Goal: Information Seeking & Learning: Learn about a topic

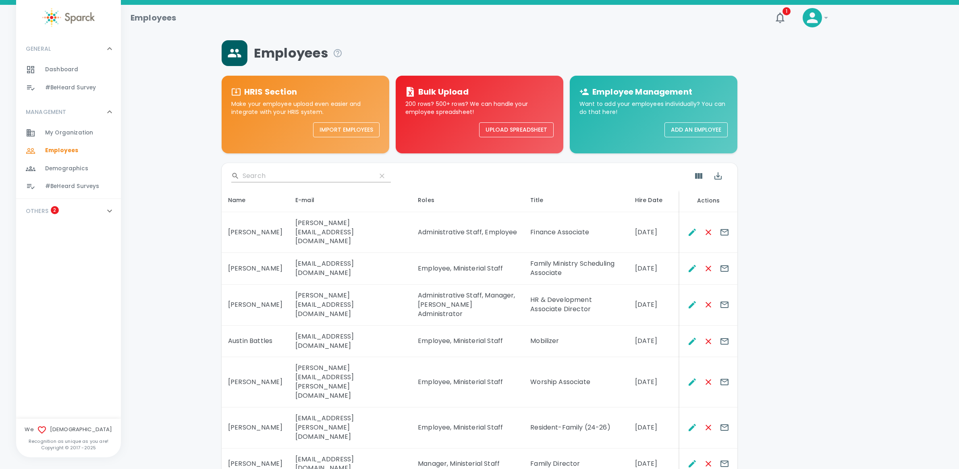
click at [84, 186] on span "#BeHeard Surveys" at bounding box center [72, 187] width 54 height 8
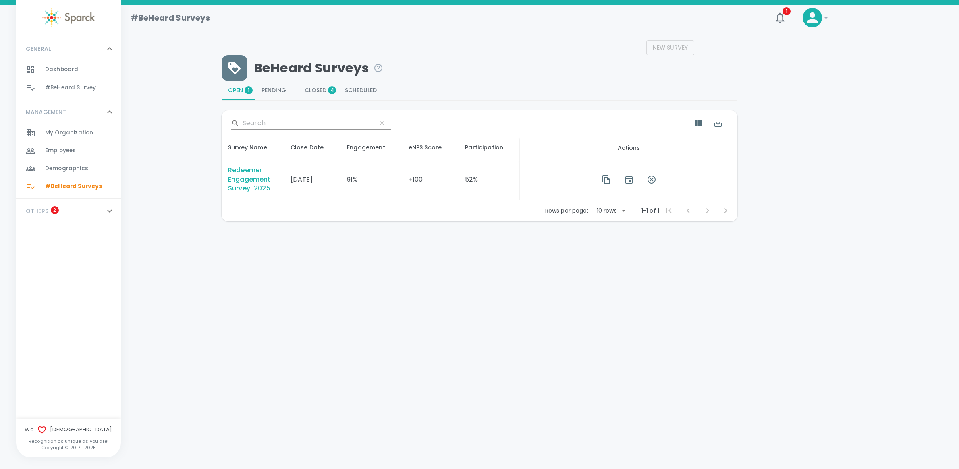
click at [253, 180] on div "Redeemer Engagement Survey-2025" at bounding box center [253, 180] width 50 height 28
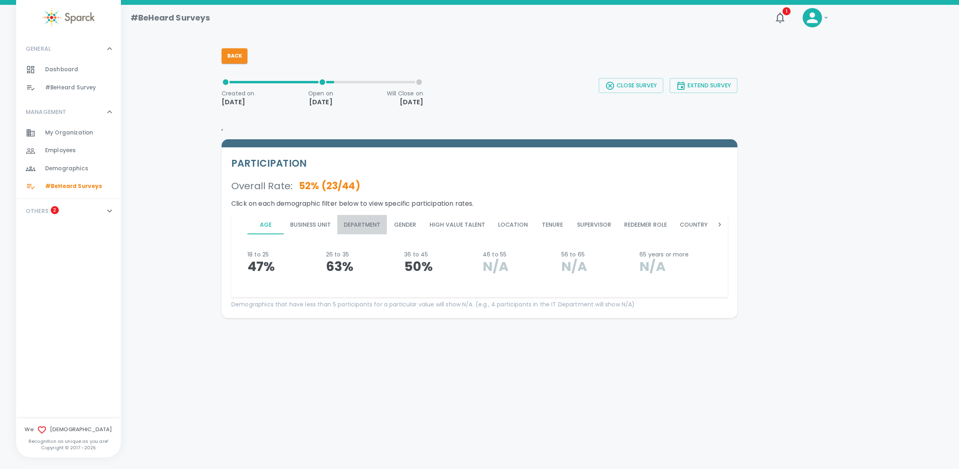
click at [361, 222] on button "Department" at bounding box center [362, 224] width 50 height 19
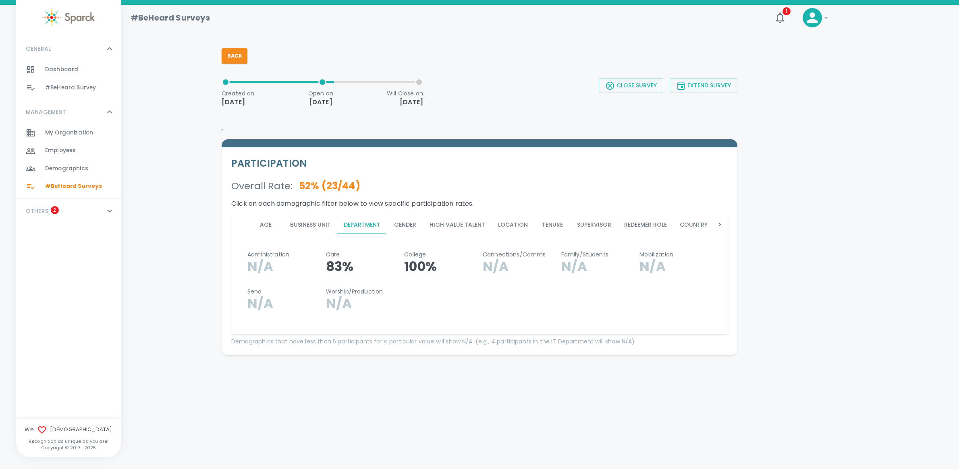
click at [302, 225] on button "Business Unit" at bounding box center [311, 224] width 54 height 19
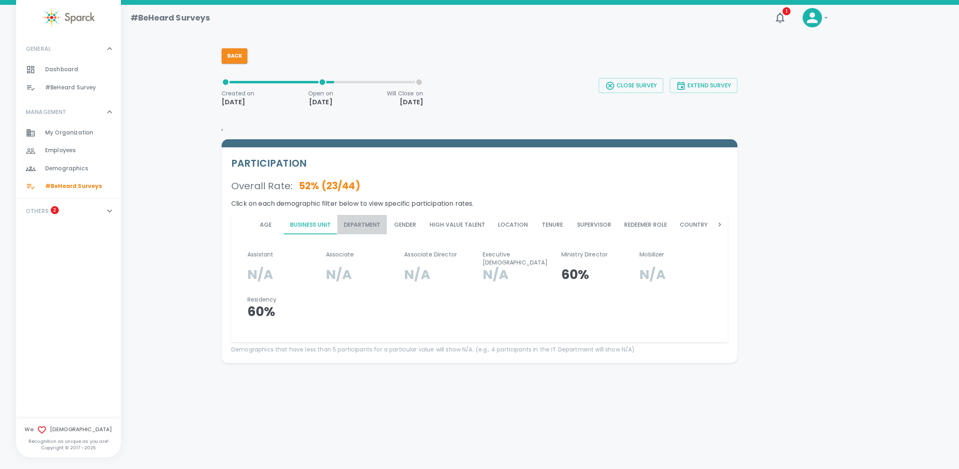
click at [368, 225] on button "Department" at bounding box center [362, 224] width 50 height 19
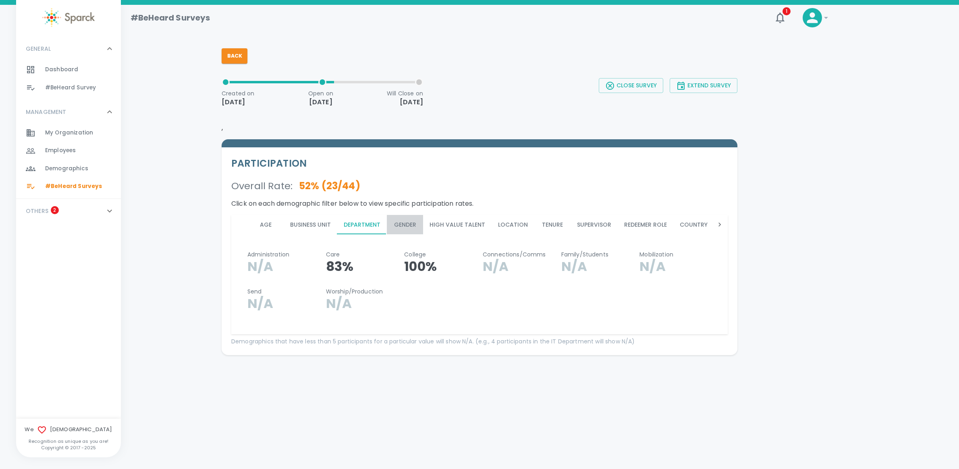
click at [413, 223] on button "Gender" at bounding box center [405, 224] width 36 height 19
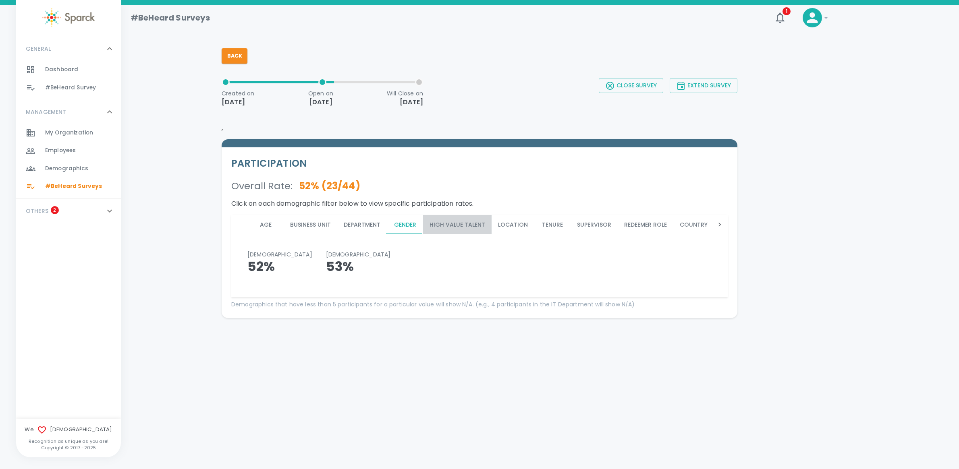
click at [459, 224] on button "High Value Talent" at bounding box center [457, 224] width 68 height 19
click at [501, 224] on button "Location" at bounding box center [513, 224] width 43 height 19
click at [553, 225] on button "Tenure" at bounding box center [552, 224] width 36 height 19
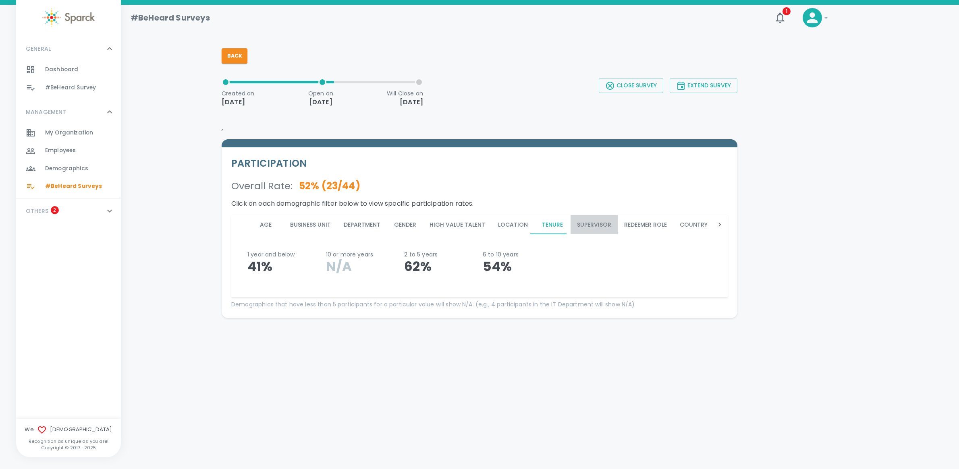
click at [588, 222] on button "Supervisor" at bounding box center [594, 224] width 47 height 19
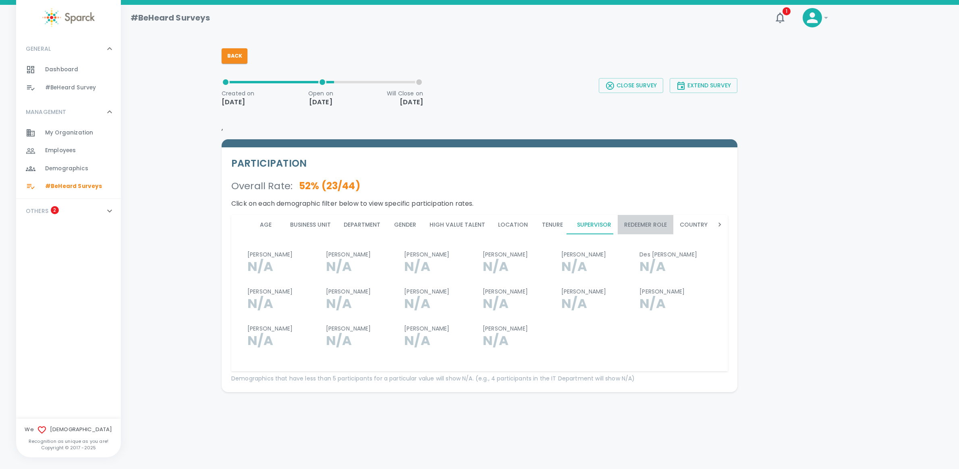
click at [629, 224] on button "Redeemer Role" at bounding box center [646, 224] width 56 height 19
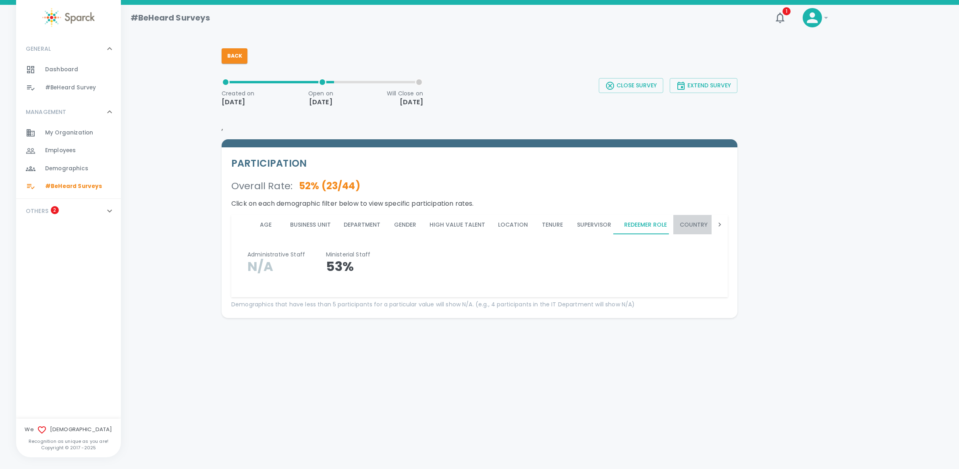
click at [692, 225] on button "Country" at bounding box center [693, 224] width 41 height 19
